Goal: Information Seeking & Learning: Learn about a topic

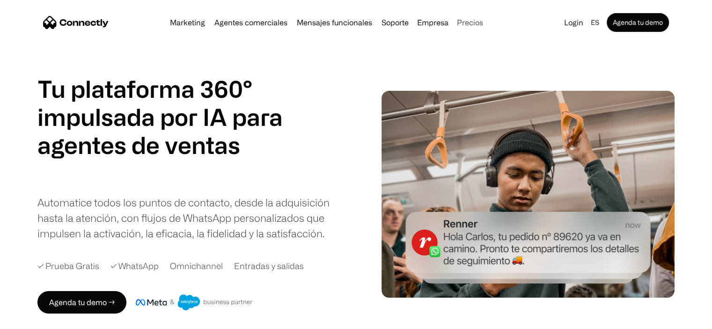
click at [468, 24] on link "Precios" at bounding box center [470, 22] width 34 height 7
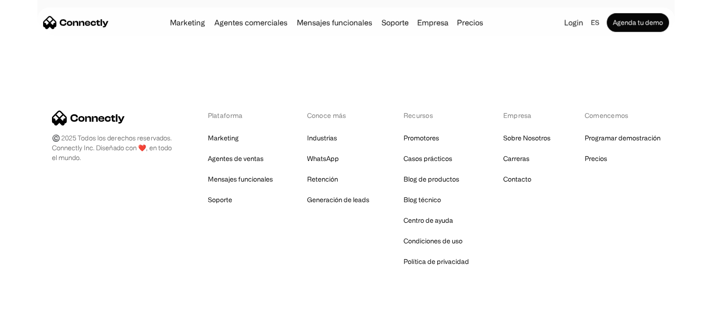
scroll to position [527, 0]
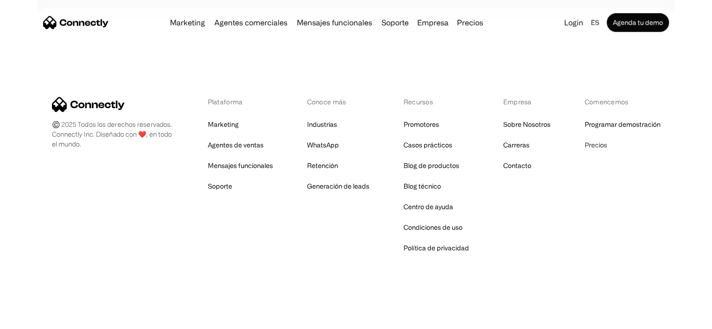
click at [602, 149] on link "Precios" at bounding box center [596, 145] width 22 height 13
